Goal: Information Seeking & Learning: Check status

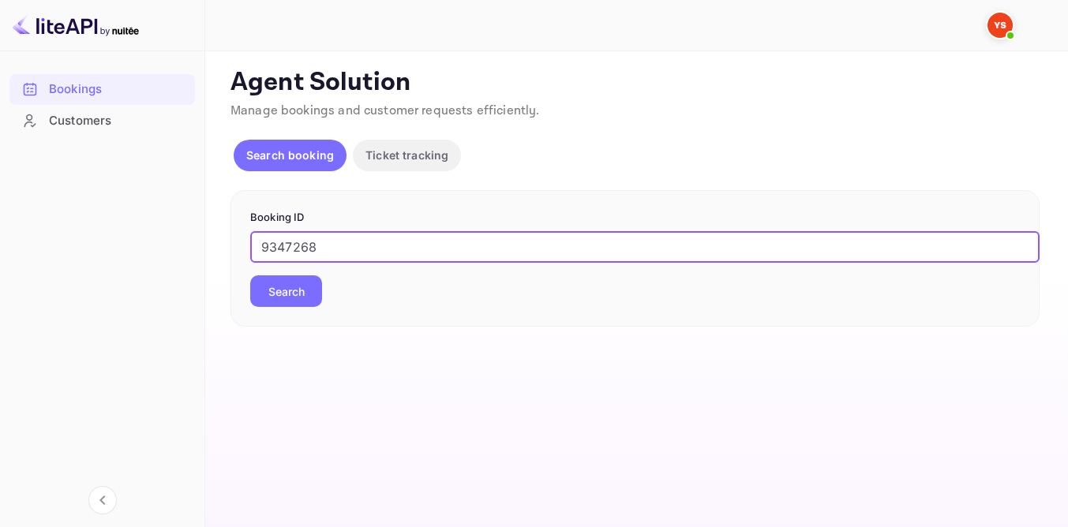
type input "9347268"
drag, startPoint x: 0, startPoint y: 0, endPoint x: 279, endPoint y: 305, distance: 412.8
click at [279, 305] on button "Search" at bounding box center [286, 291] width 72 height 32
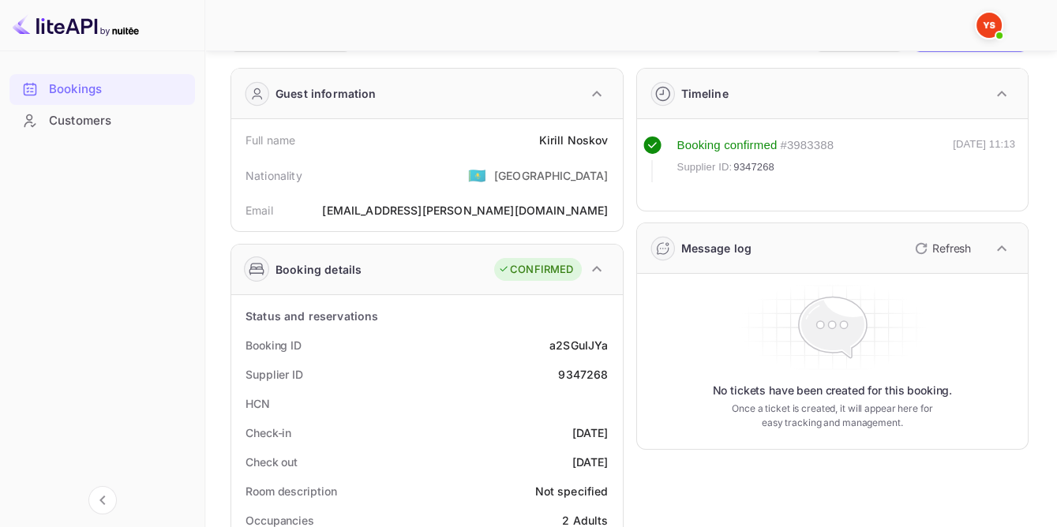
scroll to position [71, 0]
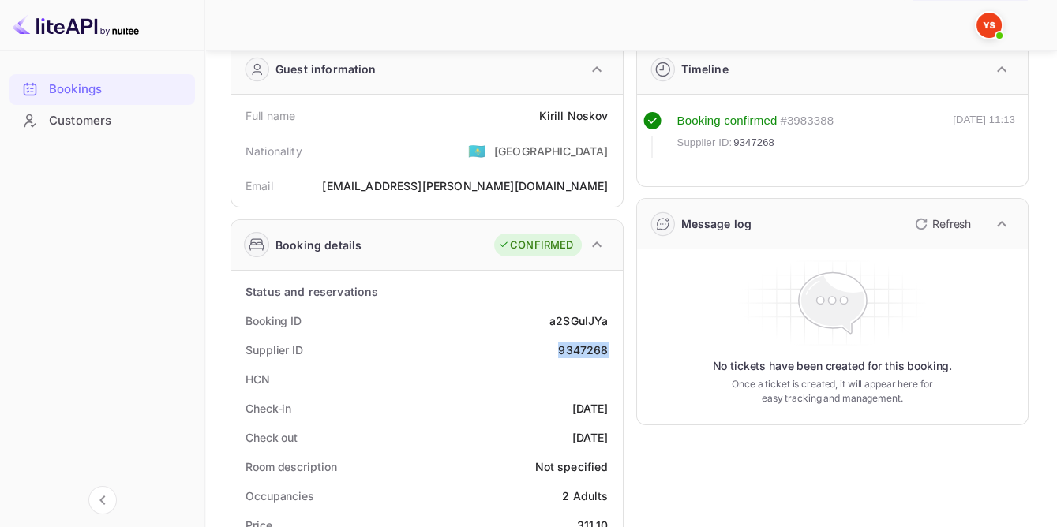
drag, startPoint x: 566, startPoint y: 350, endPoint x: 619, endPoint y: 350, distance: 53.7
copy div "9347268"
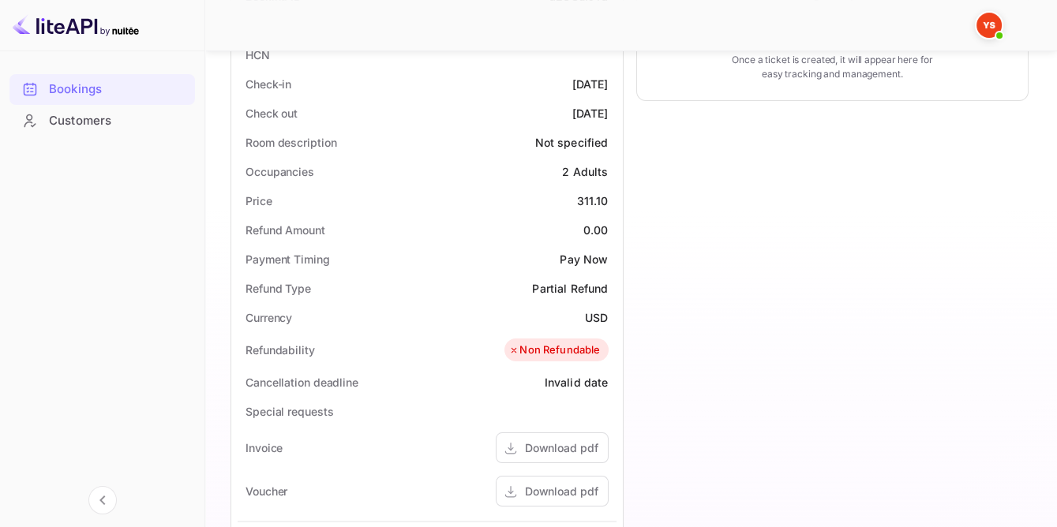
scroll to position [430, 0]
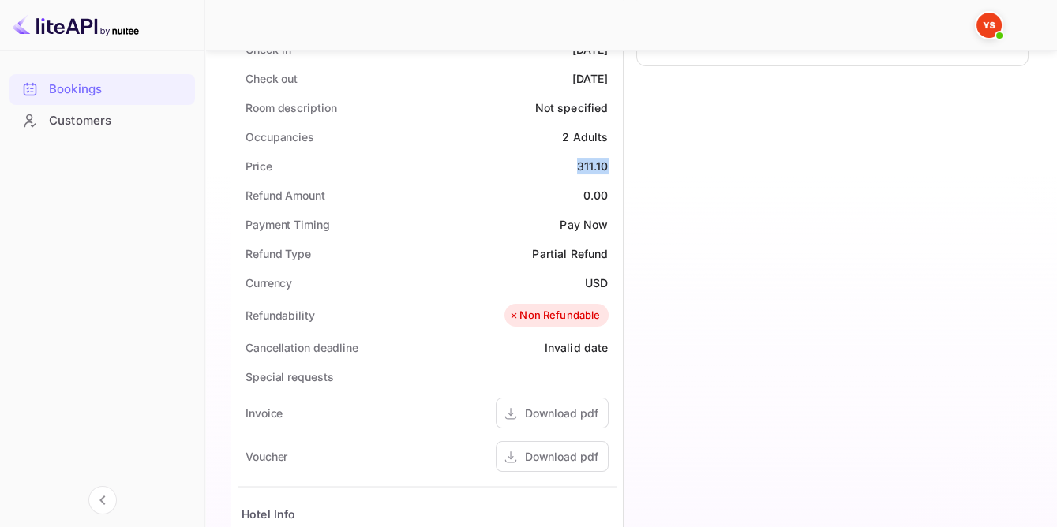
drag, startPoint x: 574, startPoint y: 161, endPoint x: 614, endPoint y: 161, distance: 39.5
click at [614, 161] on div "Price 311.10" at bounding box center [427, 166] width 379 height 29
copy div "311.10"
